Goal: Information Seeking & Learning: Learn about a topic

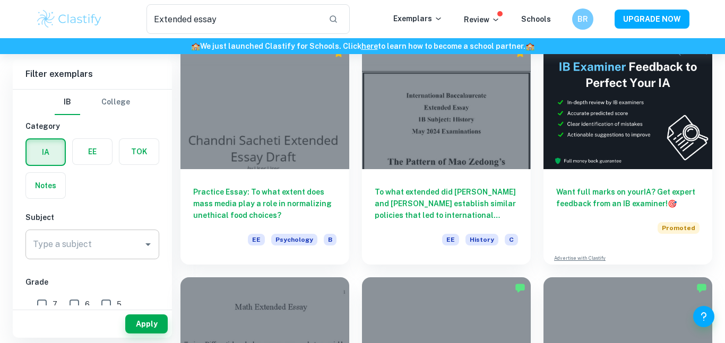
scroll to position [81, 0]
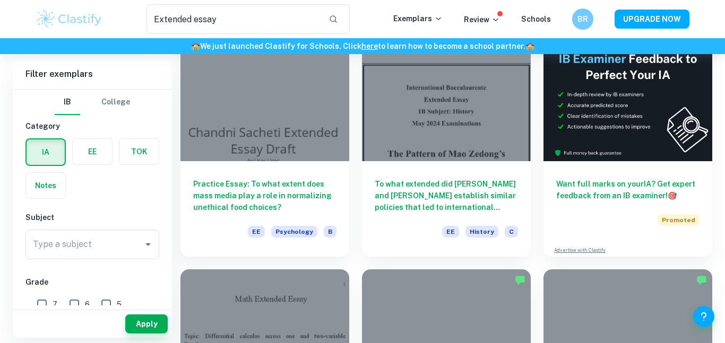
click at [126, 227] on div "Subject Type a subject Type a subject" at bounding box center [92, 238] width 134 height 52
click at [127, 230] on div "Type a subject" at bounding box center [92, 245] width 134 height 30
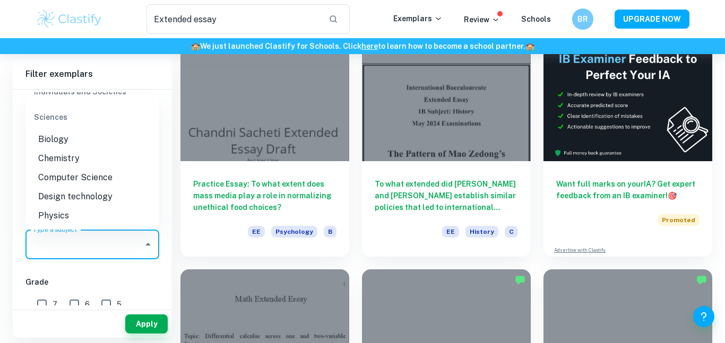
scroll to position [1358, 0]
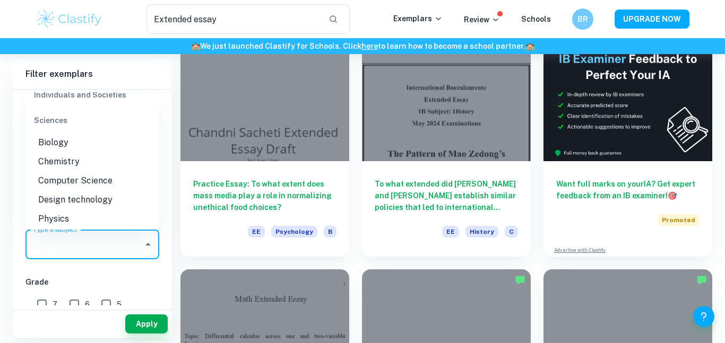
click at [82, 191] on li "Design technology" at bounding box center [92, 200] width 134 height 19
type input "Design technology"
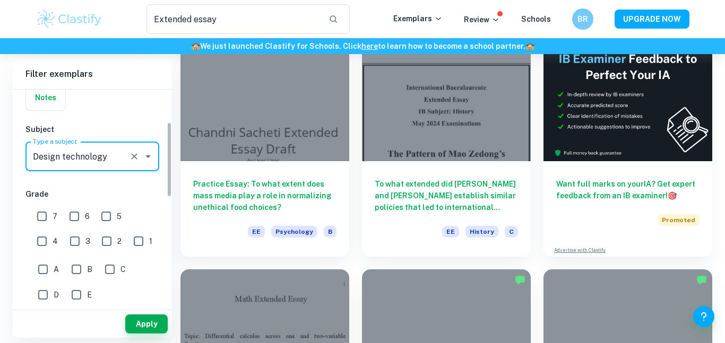
scroll to position [93, 0]
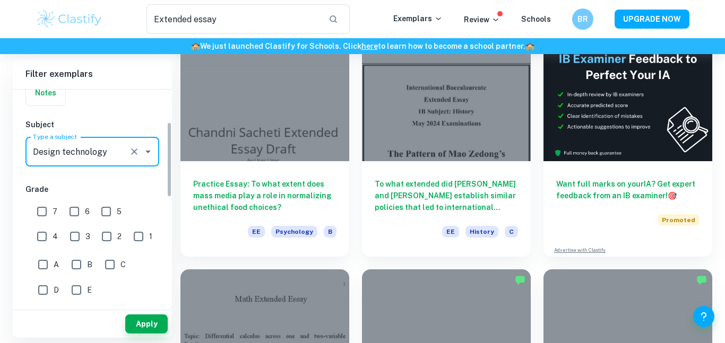
click at [74, 211] on input "6" at bounding box center [74, 211] width 21 height 21
checkbox input "true"
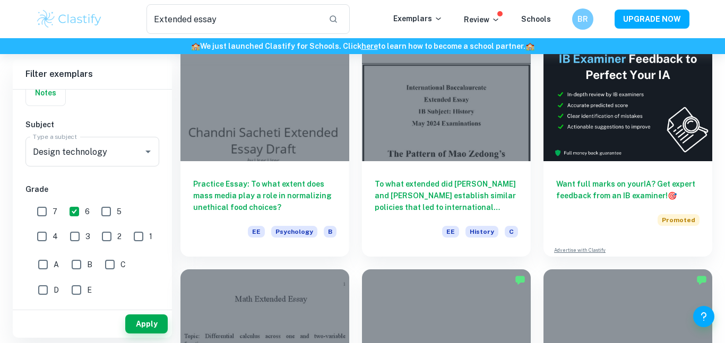
click at [108, 210] on input "5" at bounding box center [106, 211] width 21 height 21
checkbox input "true"
click at [43, 214] on input "7" at bounding box center [41, 211] width 21 height 21
click at [150, 323] on button "Apply" at bounding box center [146, 324] width 42 height 19
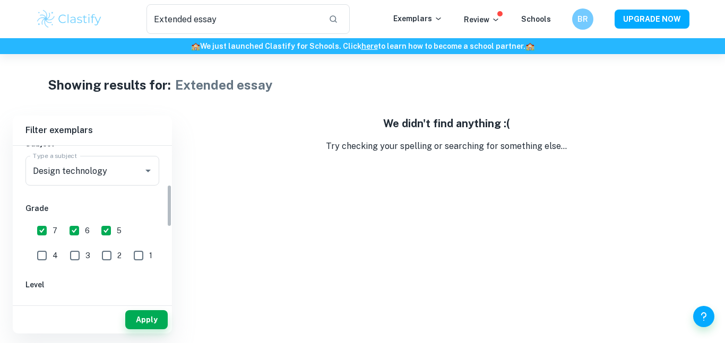
scroll to position [145, 0]
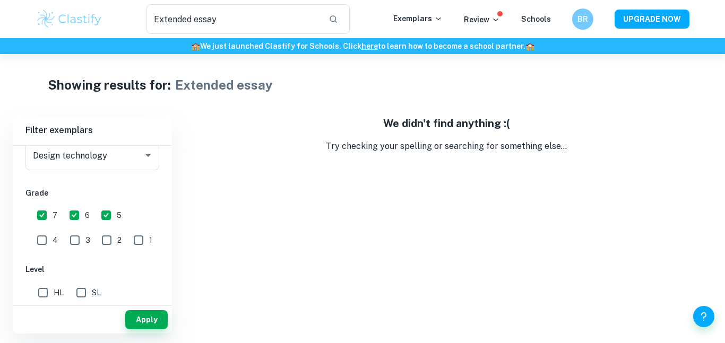
click at [35, 213] on input "7" at bounding box center [41, 215] width 21 height 21
checkbox input "false"
click at [139, 320] on button "Apply" at bounding box center [146, 320] width 42 height 19
click at [103, 220] on input "5" at bounding box center [106, 215] width 21 height 21
checkbox input "false"
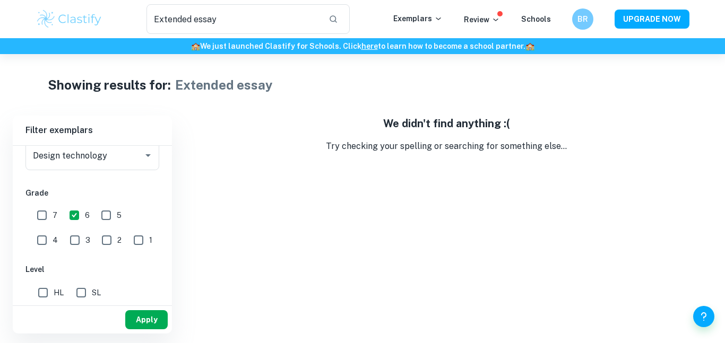
click at [155, 323] on button "Apply" at bounding box center [146, 320] width 42 height 19
click at [79, 294] on input "SL" at bounding box center [81, 292] width 21 height 21
checkbox input "true"
click at [141, 317] on button "Apply" at bounding box center [146, 320] width 42 height 19
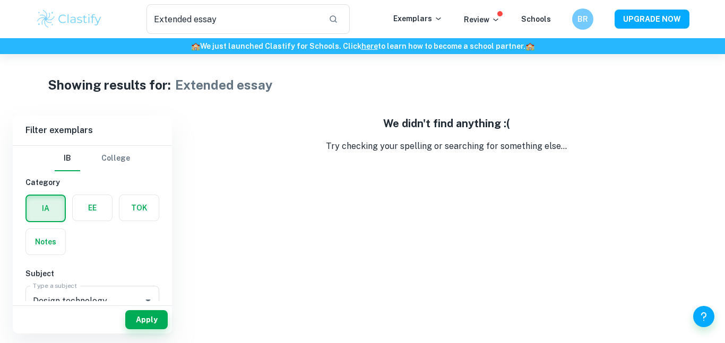
click at [89, 204] on label "button" at bounding box center [92, 207] width 39 height 25
click at [0, 0] on input "radio" at bounding box center [0, 0] width 0 height 0
click at [41, 211] on label "button" at bounding box center [45, 207] width 39 height 25
click at [0, 0] on input "radio" at bounding box center [0, 0] width 0 height 0
click at [143, 324] on button "Apply" at bounding box center [146, 320] width 42 height 19
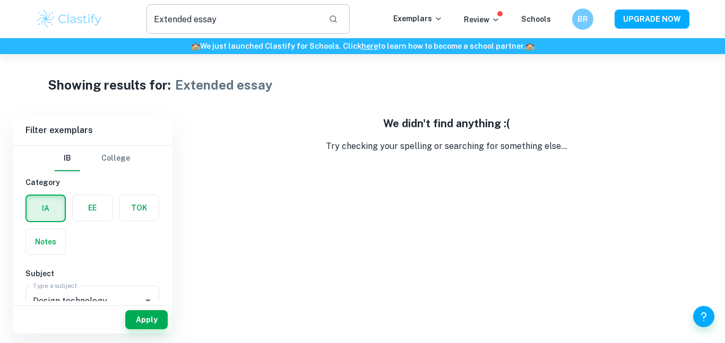
click at [185, 20] on input "Extended essay" at bounding box center [234, 19] width 174 height 30
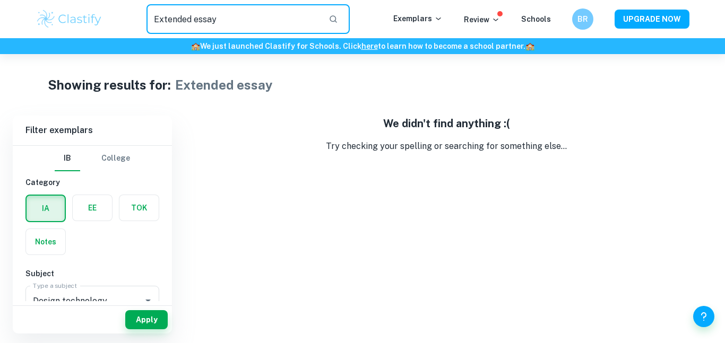
click at [185, 20] on input "Extended essay" at bounding box center [234, 19] width 174 height 30
click at [143, 313] on button "Apply" at bounding box center [146, 320] width 42 height 19
type input "Extended essay"
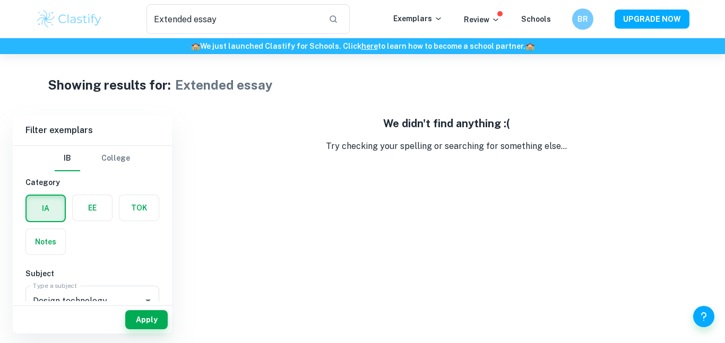
click at [57, 19] on img at bounding box center [69, 18] width 67 height 21
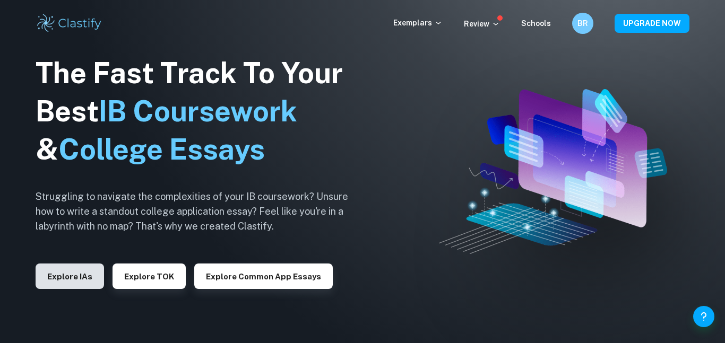
click at [75, 274] on button "Explore IAs" at bounding box center [70, 276] width 68 height 25
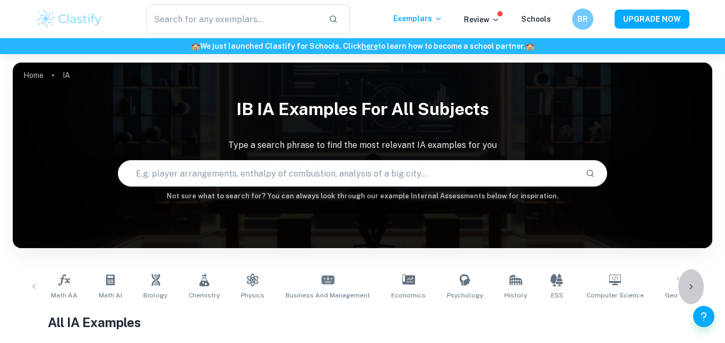
click at [691, 282] on icon at bounding box center [691, 287] width 11 height 11
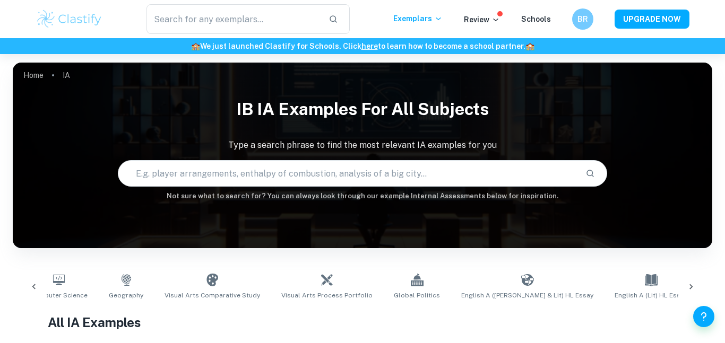
scroll to position [0, 597]
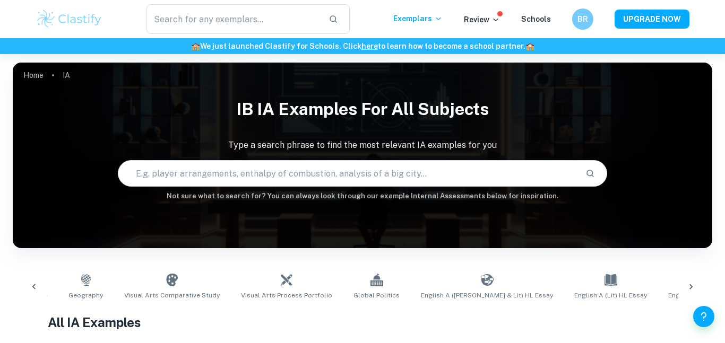
click at [691, 282] on icon at bounding box center [691, 287] width 11 height 11
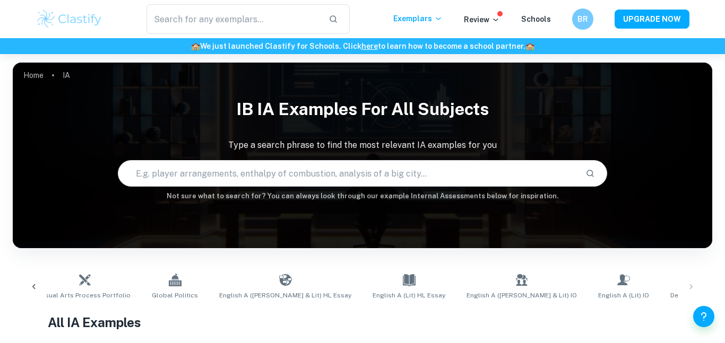
scroll to position [0, 798]
click at [666, 288] on link "Design Technology" at bounding box center [699, 287] width 67 height 35
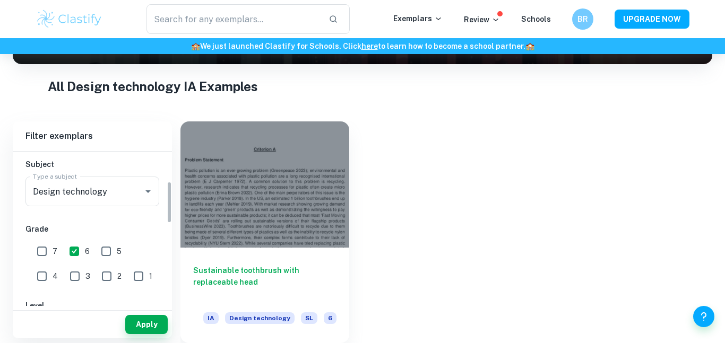
scroll to position [118, 0]
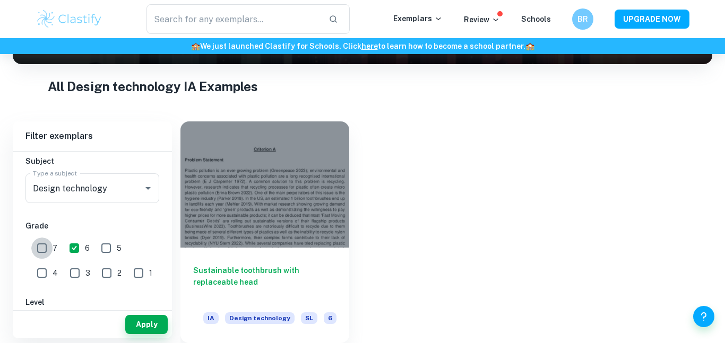
click at [46, 252] on input "7" at bounding box center [41, 248] width 21 height 21
checkbox input "true"
click at [117, 254] on label "5" at bounding box center [109, 248] width 26 height 21
click at [117, 254] on input "5" at bounding box center [106, 248] width 21 height 21
checkbox input "true"
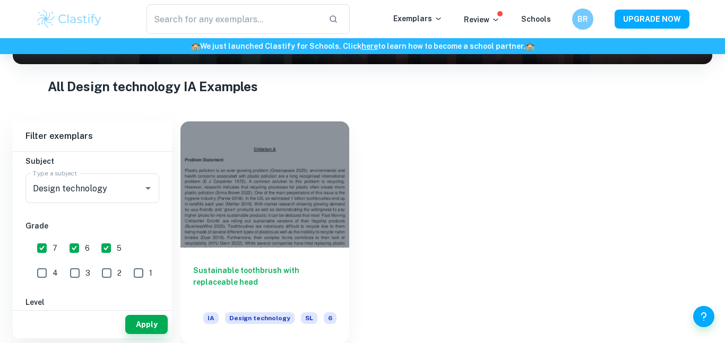
click at [153, 334] on div "Apply" at bounding box center [92, 325] width 159 height 28
click at [150, 330] on button "Apply" at bounding box center [146, 324] width 42 height 19
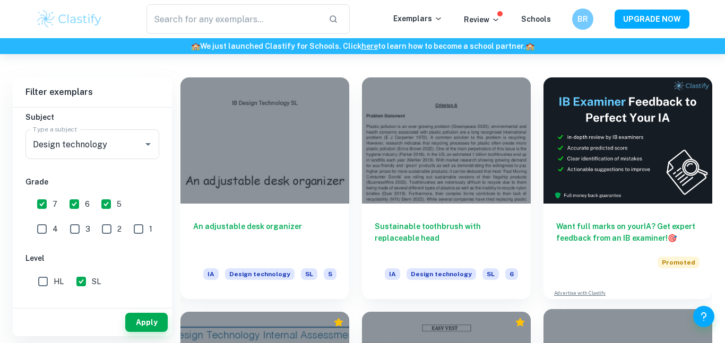
scroll to position [227, 0]
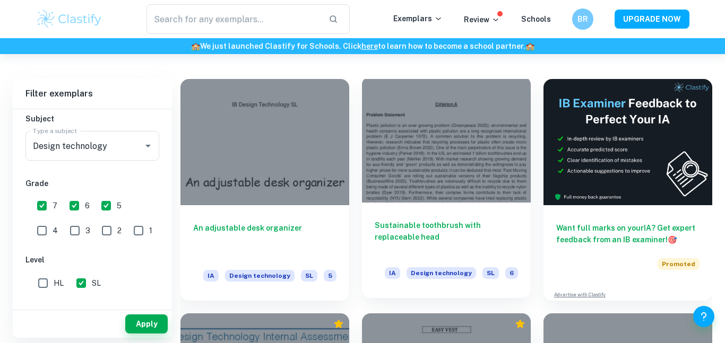
click at [447, 201] on div at bounding box center [446, 139] width 169 height 126
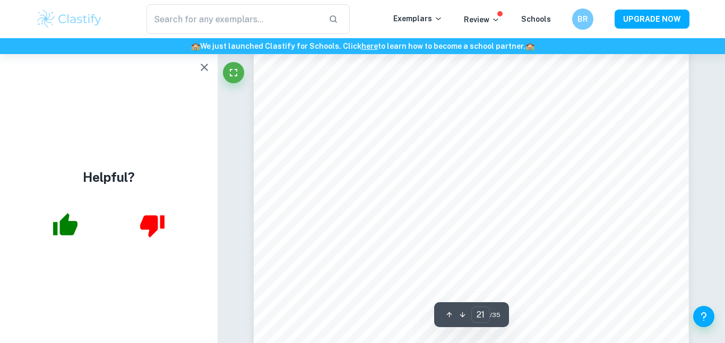
scroll to position [12861, 0]
type input "22"
click at [200, 64] on icon "button" at bounding box center [204, 67] width 13 height 13
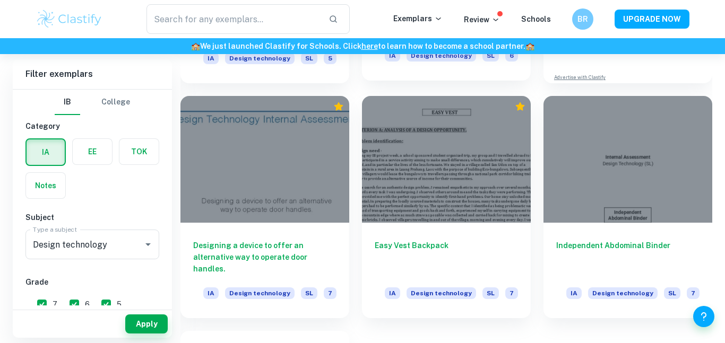
scroll to position [449, 0]
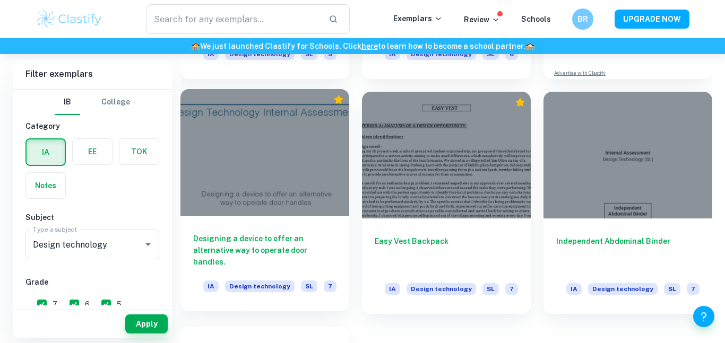
click at [319, 229] on div "Designing a device to offer an alternative way to operate door handles. IA Desi…" at bounding box center [264, 264] width 169 height 96
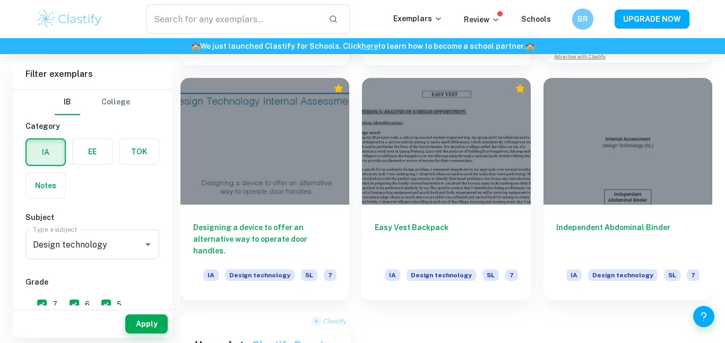
scroll to position [463, 0]
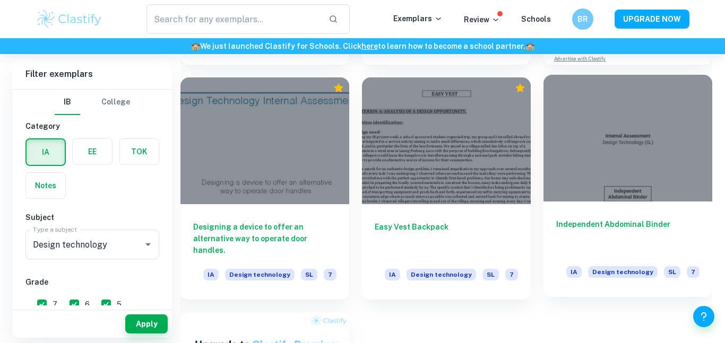
click at [634, 200] on div at bounding box center [628, 138] width 169 height 126
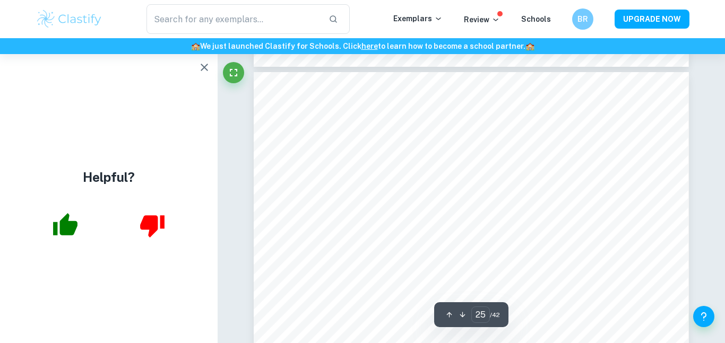
scroll to position [13975, 0]
type input "24"
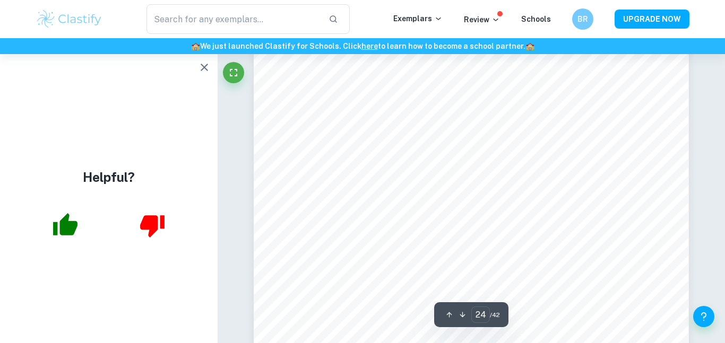
scroll to position [13695, 0]
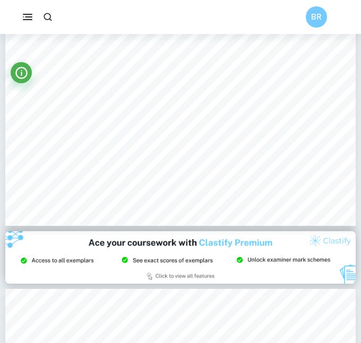
scroll to position [12040, 0]
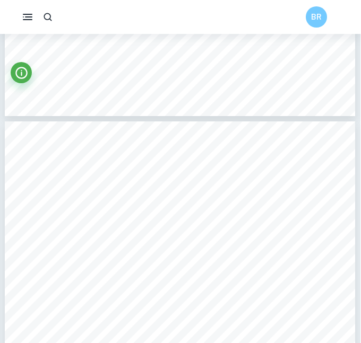
type input "24"
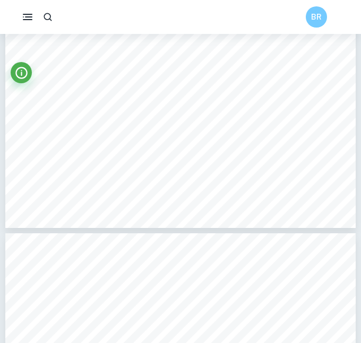
scroll to position [11135, 0]
